Goal: Information Seeking & Learning: Find specific fact

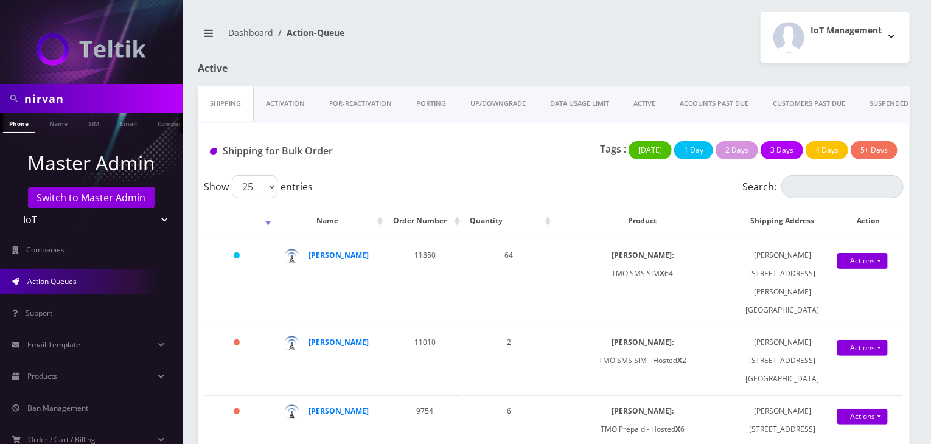
drag, startPoint x: 75, startPoint y: 100, endPoint x: 0, endPoint y: 96, distance: 75.6
click at [0, 96] on div "nirvan" at bounding box center [91, 98] width 183 height 29
type input "komail"
click at [57, 125] on link "Name" at bounding box center [58, 123] width 30 height 20
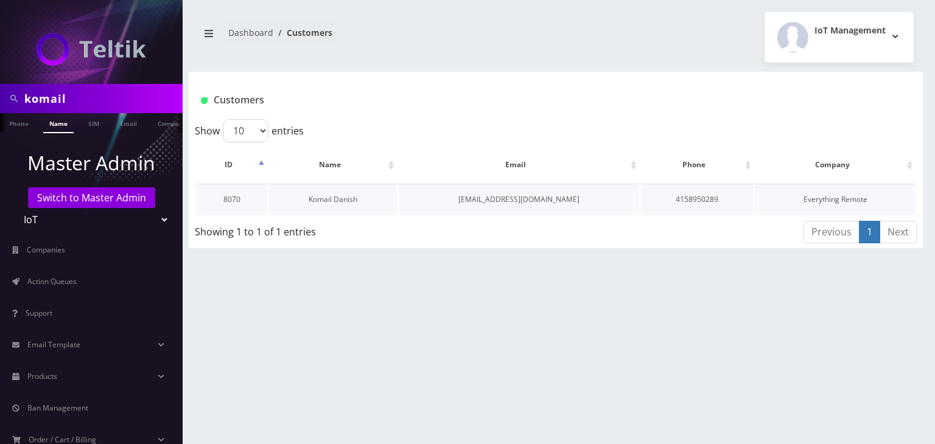
click at [326, 195] on link "Komail Danish" at bounding box center [333, 199] width 49 height 10
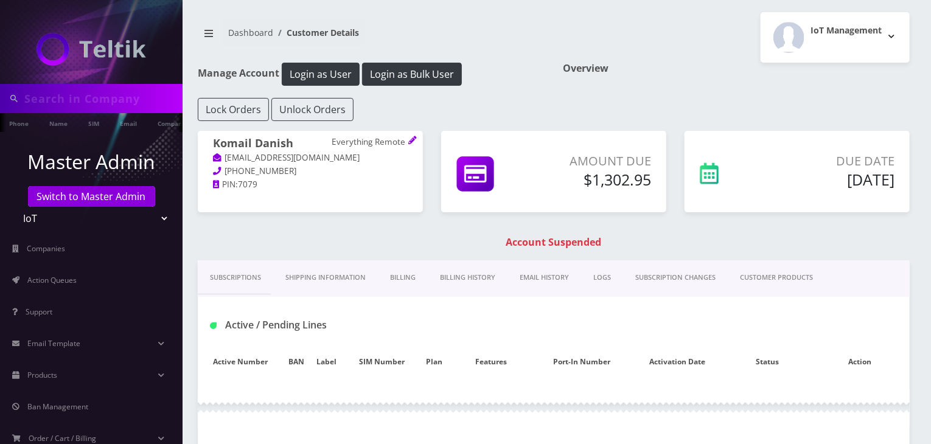
type input "komail"
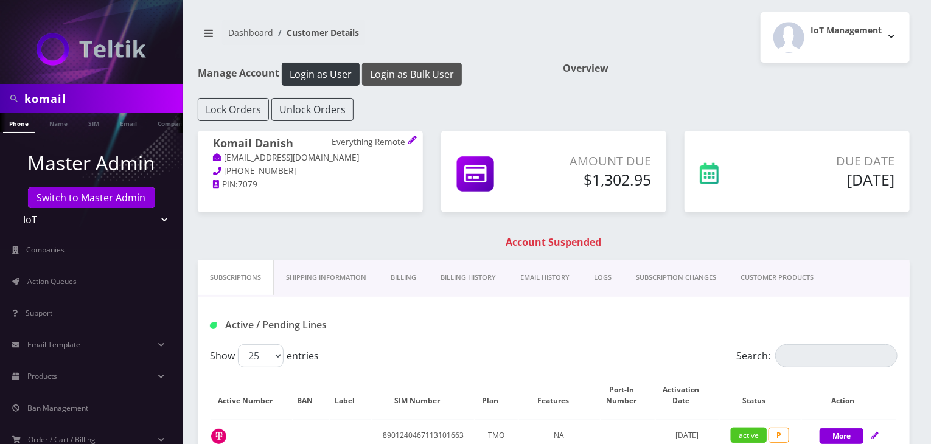
click at [395, 76] on button "Login as Bulk User" at bounding box center [412, 74] width 100 height 23
drag, startPoint x: 112, startPoint y: 100, endPoint x: 0, endPoint y: 90, distance: 112.4
click at [0, 90] on div "komail" at bounding box center [91, 98] width 183 height 29
type input "jt tickets"
click at [50, 130] on link "Name" at bounding box center [58, 123] width 30 height 20
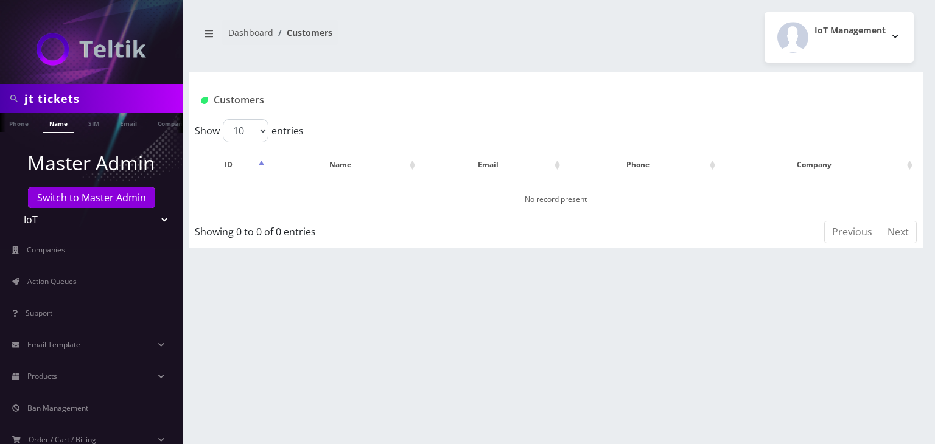
click at [158, 119] on link "Company" at bounding box center [172, 122] width 41 height 19
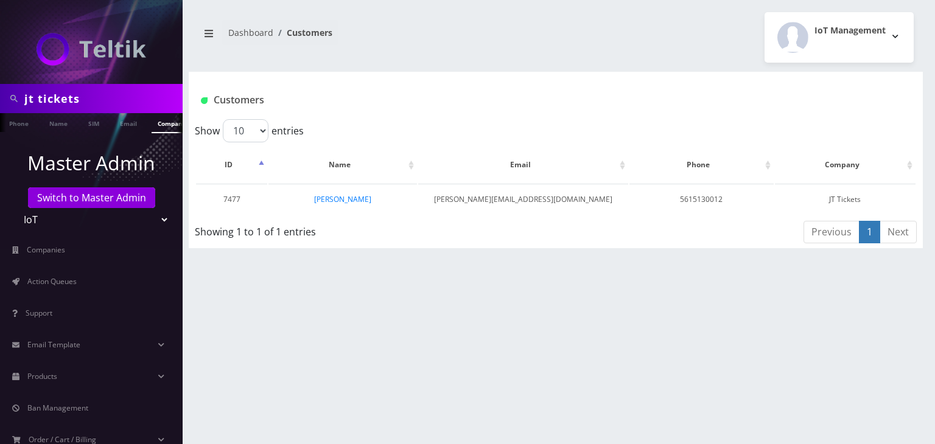
click at [338, 198] on link "[PERSON_NAME]" at bounding box center [342, 199] width 57 height 10
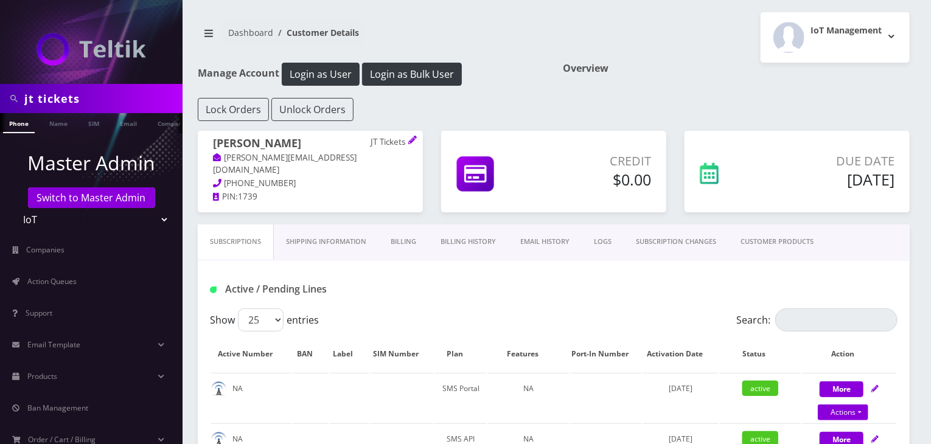
click at [465, 246] on link "Billing History" at bounding box center [468, 242] width 80 height 35
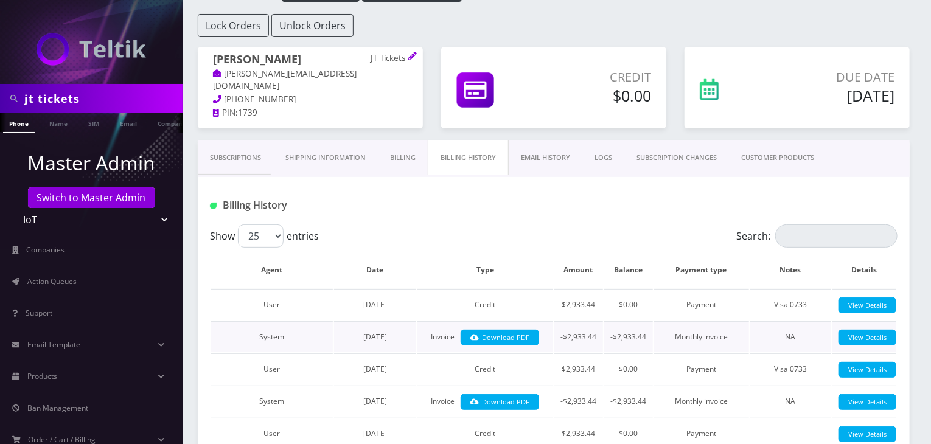
scroll to position [61, 0]
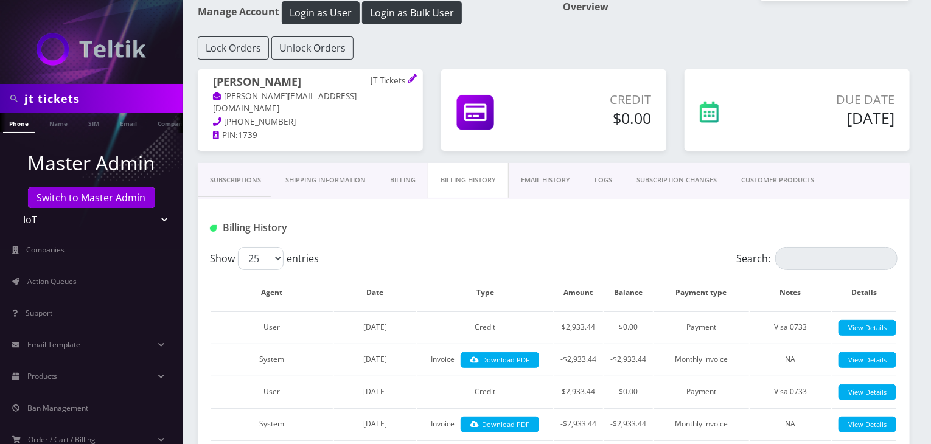
drag, startPoint x: 75, startPoint y: 96, endPoint x: 0, endPoint y: 95, distance: 75.5
click at [0, 95] on div "jt tickets" at bounding box center [91, 98] width 183 height 29
type input "noah"
click at [54, 118] on link "Name" at bounding box center [58, 123] width 30 height 20
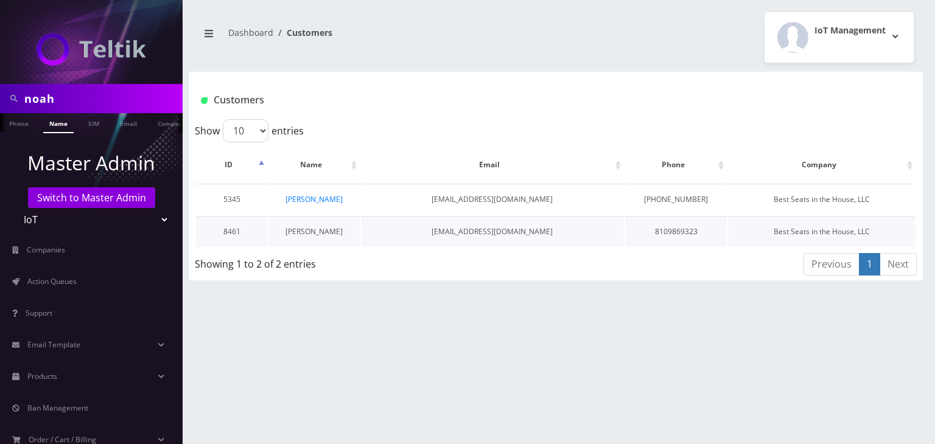
click at [329, 228] on link "[PERSON_NAME]" at bounding box center [313, 231] width 57 height 10
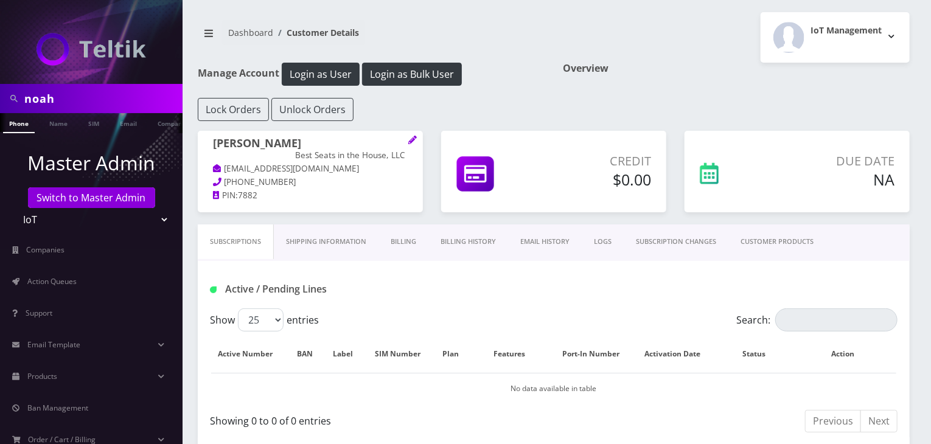
click at [795, 234] on link "CUSTOMER PRODUCTS" at bounding box center [776, 242] width 97 height 35
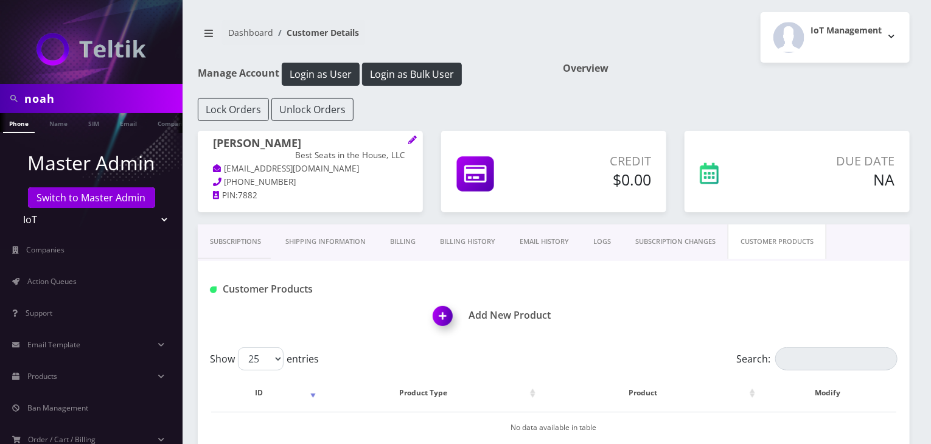
click at [241, 237] on link "Subscriptions" at bounding box center [235, 242] width 75 height 35
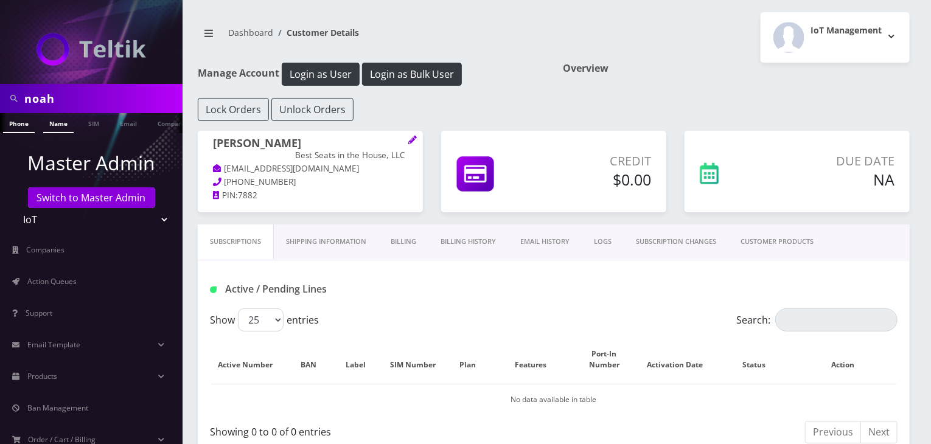
click at [48, 120] on link "Name" at bounding box center [58, 123] width 30 height 20
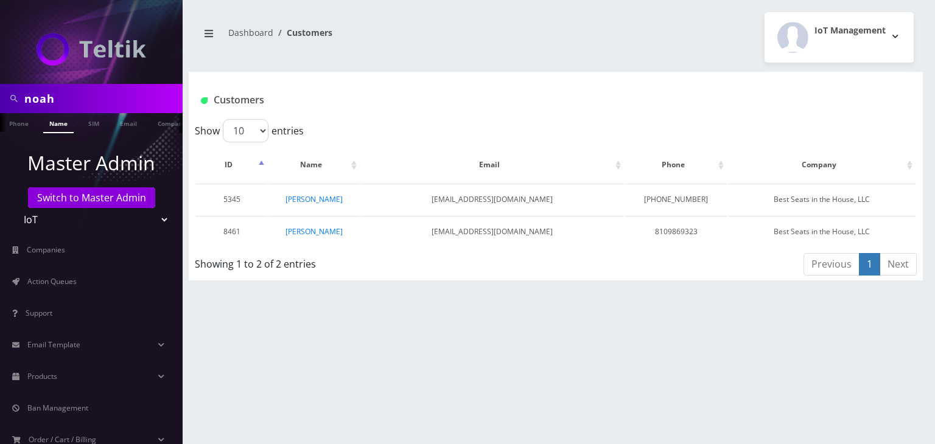
drag, startPoint x: 77, startPoint y: 91, endPoint x: 0, endPoint y: 97, distance: 76.9
click at [0, 97] on div "noah" at bounding box center [91, 98] width 183 height 29
type input "dj ent"
click at [60, 124] on link "Name" at bounding box center [58, 123] width 30 height 20
click at [166, 124] on link "Company" at bounding box center [172, 123] width 41 height 20
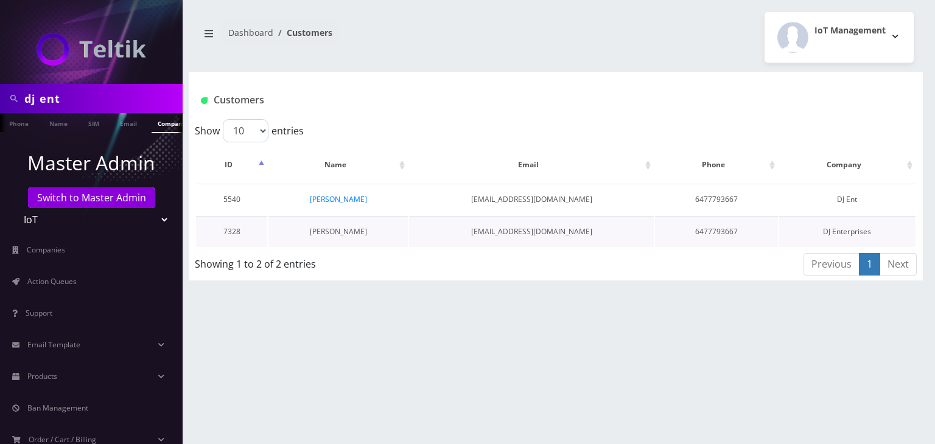
click at [340, 232] on link "[PERSON_NAME]" at bounding box center [338, 231] width 57 height 10
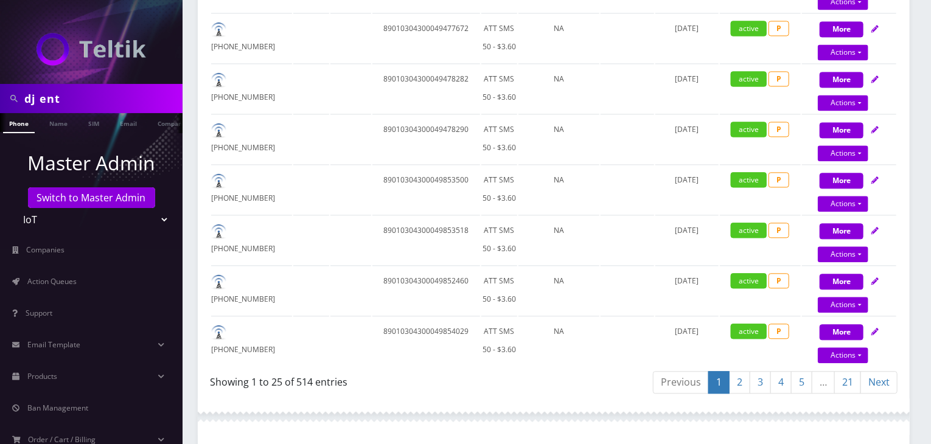
scroll to position [1519, 0]
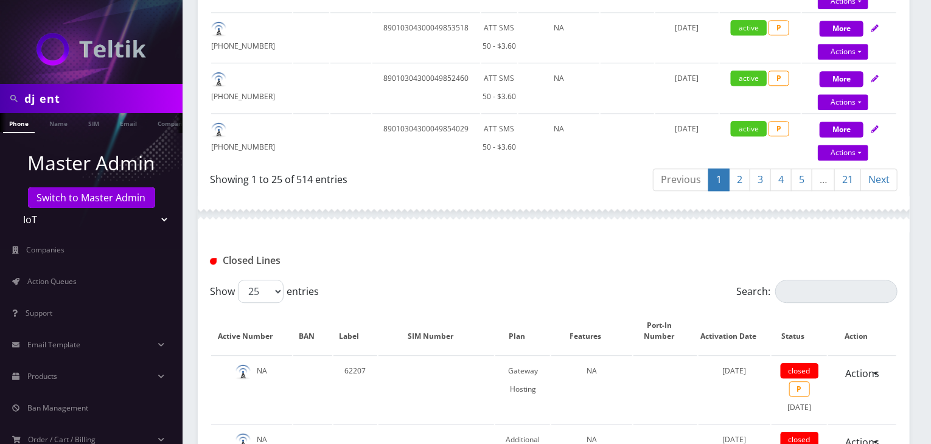
click at [842, 169] on link "21" at bounding box center [847, 180] width 27 height 23
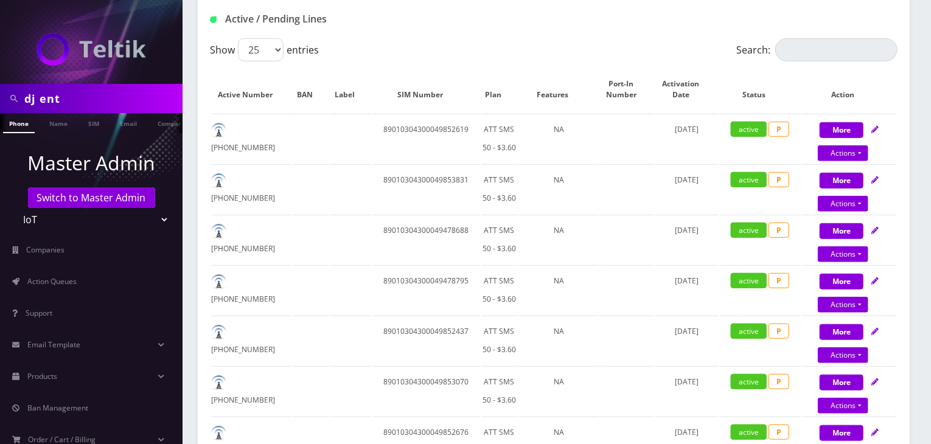
scroll to position [103, 0]
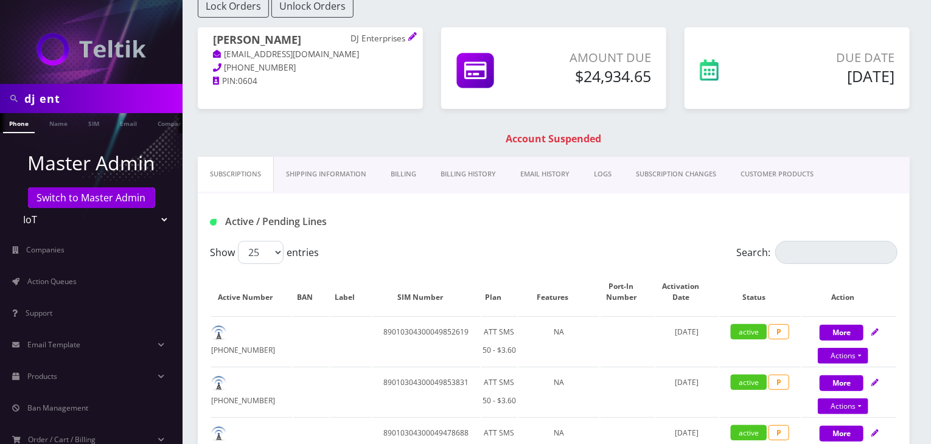
drag, startPoint x: 299, startPoint y: 39, endPoint x: 204, endPoint y: 39, distance: 94.3
click at [204, 39] on div "[PERSON_NAME] DJ Enterprises [EMAIL_ADDRESS][DOMAIN_NAME] [PHONE_NUMBER] PIN: 0…" at bounding box center [310, 60] width 225 height 67
copy h1 "[PERSON_NAME]"
